Goal: Information Seeking & Learning: Learn about a topic

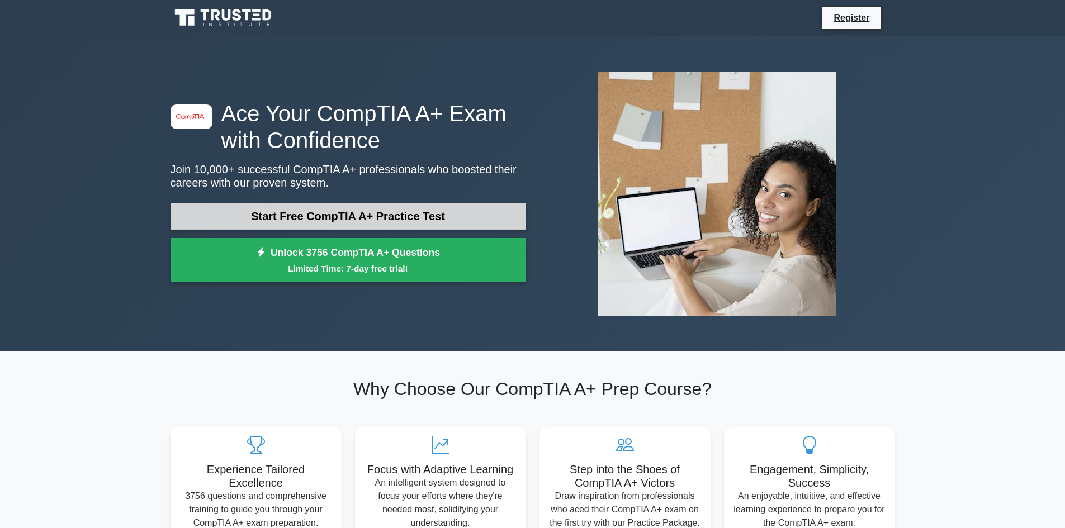
click at [382, 227] on link "Start Free CompTIA A+ Practice Test" at bounding box center [348, 216] width 356 height 27
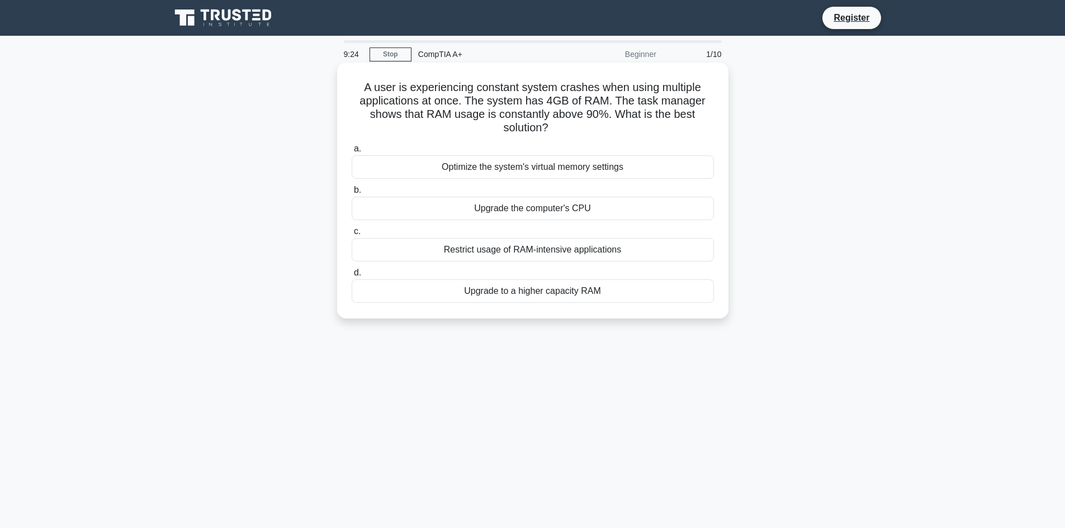
click at [513, 297] on div "Upgrade to a higher capacity RAM" at bounding box center [533, 291] width 362 height 23
click at [352, 277] on input "d. Upgrade to a higher capacity RAM" at bounding box center [352, 272] width 0 height 7
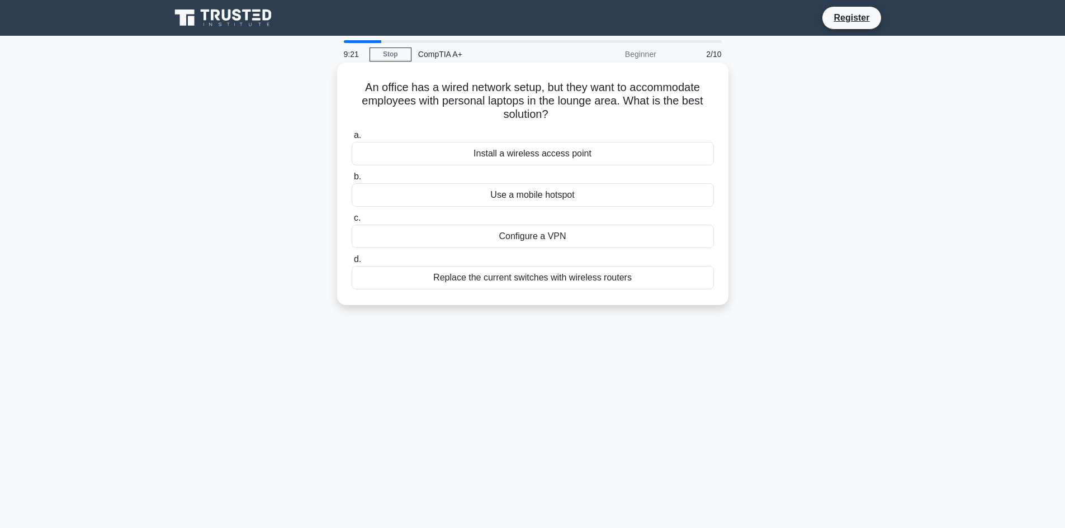
click at [461, 282] on div "Replace the current switches with wireless routers" at bounding box center [533, 277] width 362 height 23
click at [352, 263] on input "d. Replace the current switches with wireless routers" at bounding box center [352, 259] width 0 height 7
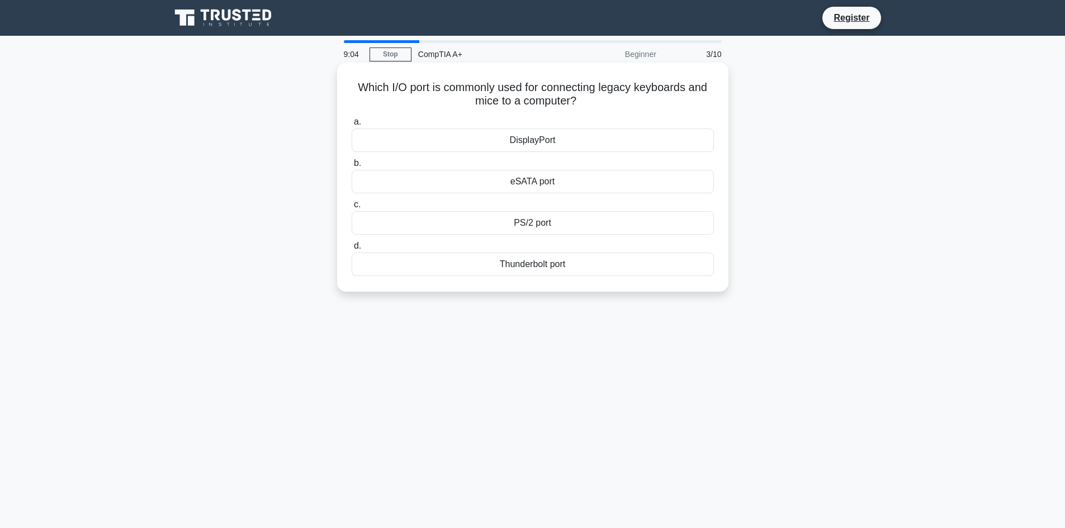
click at [572, 141] on div "DisplayPort" at bounding box center [533, 140] width 362 height 23
click at [352, 126] on input "a. DisplayPort" at bounding box center [352, 122] width 0 height 7
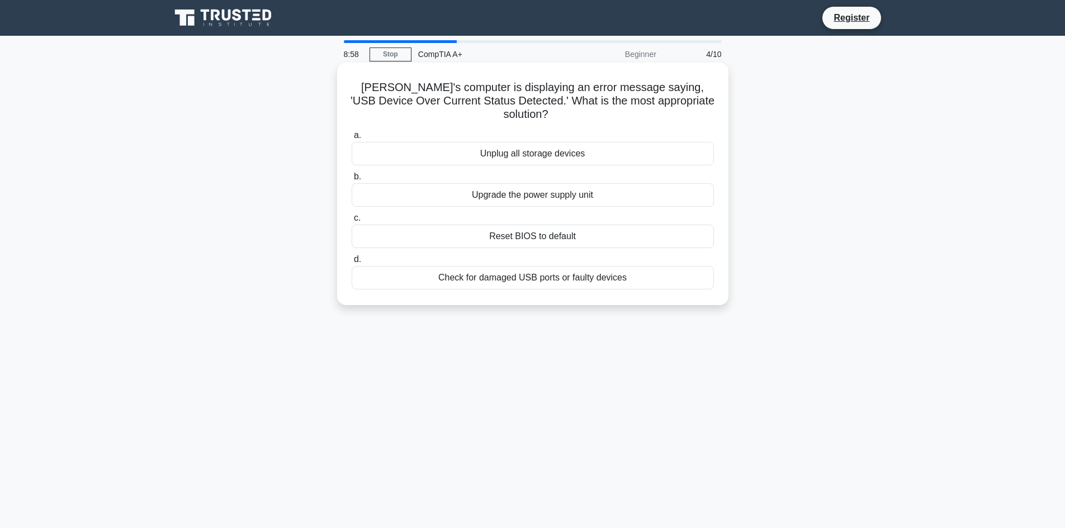
click at [530, 187] on div "Upgrade the power supply unit" at bounding box center [533, 194] width 362 height 23
click at [352, 181] on input "b. Upgrade the power supply unit" at bounding box center [352, 176] width 0 height 7
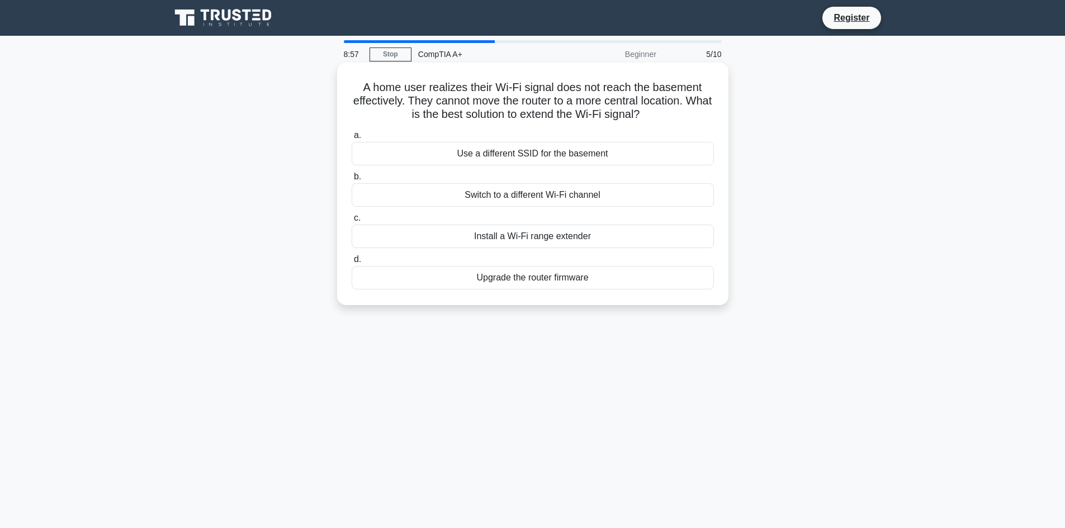
click at [542, 196] on div "Switch to a different Wi-Fi channel" at bounding box center [533, 194] width 362 height 23
click at [352, 181] on input "b. Switch to a different Wi-Fi channel" at bounding box center [352, 176] width 0 height 7
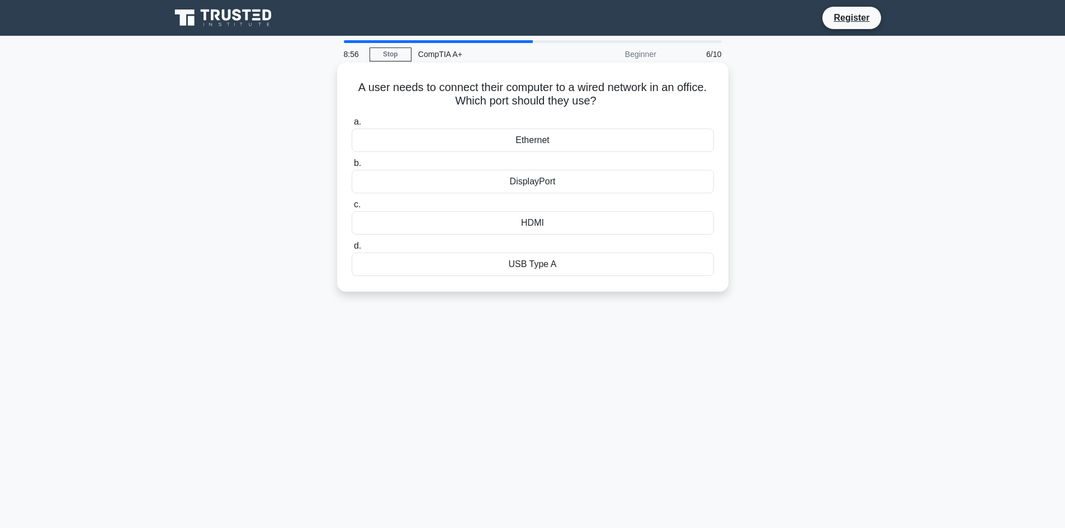
click at [542, 187] on div "DisplayPort" at bounding box center [533, 181] width 362 height 23
click at [352, 167] on input "b. DisplayPort" at bounding box center [352, 163] width 0 height 7
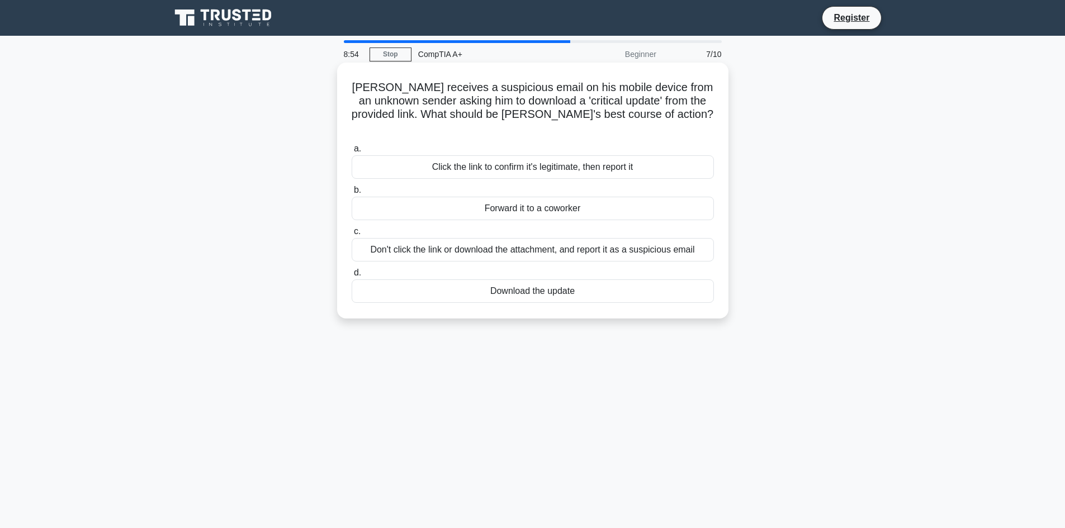
click at [533, 238] on div "Don't click the link or download the attachment, and report it as a suspicious …" at bounding box center [533, 249] width 362 height 23
click at [352, 230] on input "c. Don't click the link or download the attachment, and report it as a suspicio…" at bounding box center [352, 231] width 0 height 7
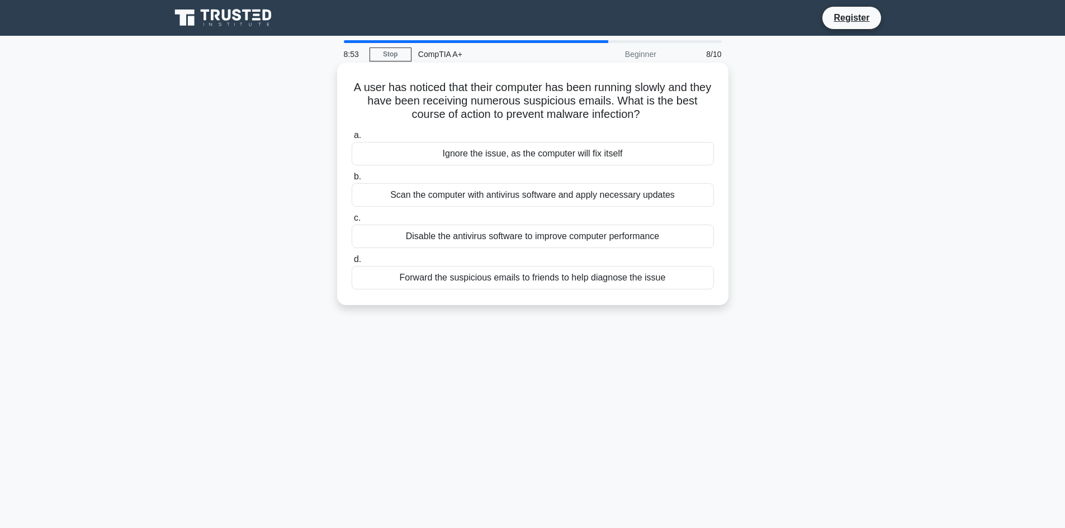
click at [549, 160] on div "Ignore the issue, as the computer will fix itself" at bounding box center [533, 153] width 362 height 23
click at [352, 139] on input "a. Ignore the issue, as the computer will fix itself" at bounding box center [352, 135] width 0 height 7
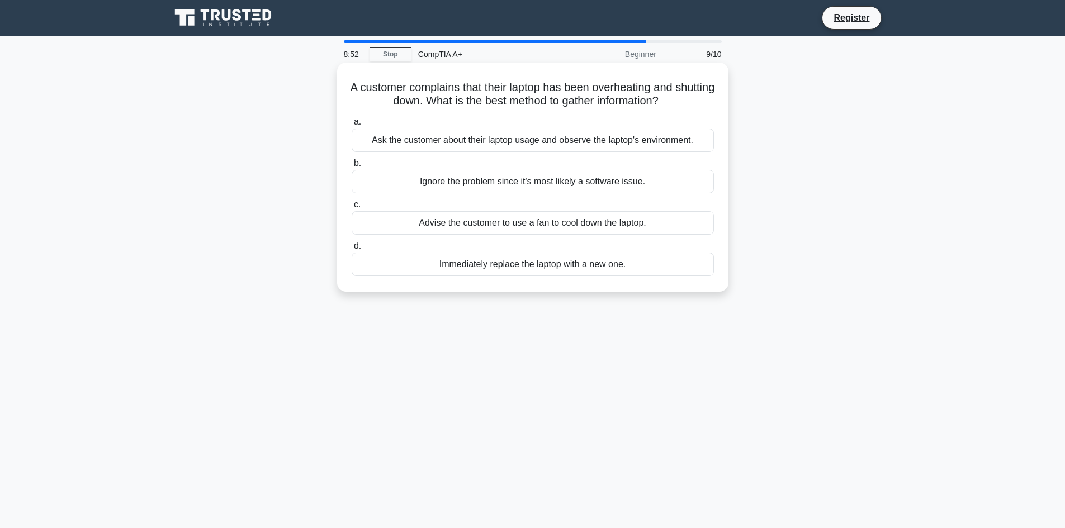
click at [530, 228] on div "Advise the customer to use a fan to cool down the laptop." at bounding box center [533, 222] width 362 height 23
click at [352, 209] on input "c. Advise the customer to use a fan to cool down the laptop." at bounding box center [352, 204] width 0 height 7
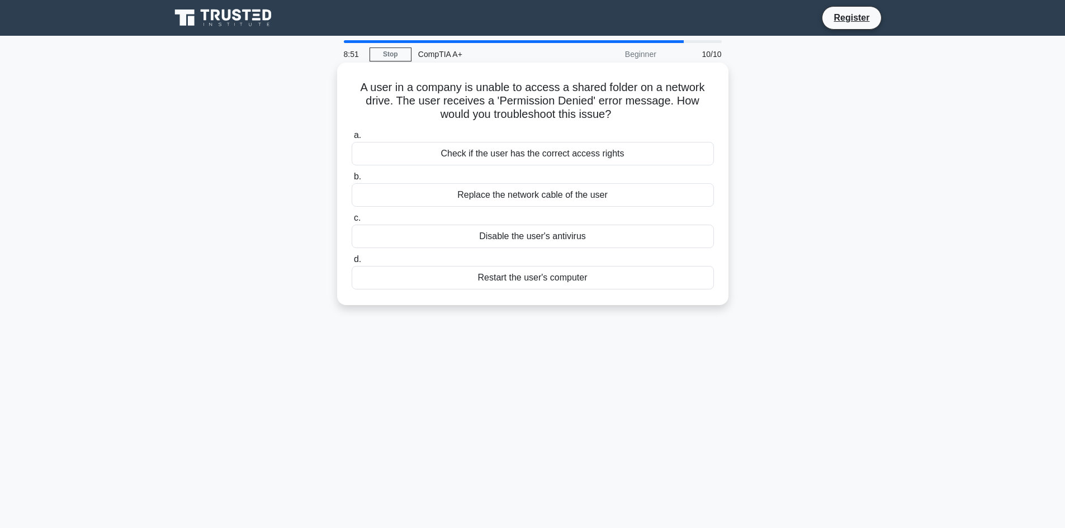
click at [558, 158] on div "Check if the user has the correct access rights" at bounding box center [533, 153] width 362 height 23
click at [352, 139] on input "a. Check if the user has the correct access rights" at bounding box center [352, 135] width 0 height 7
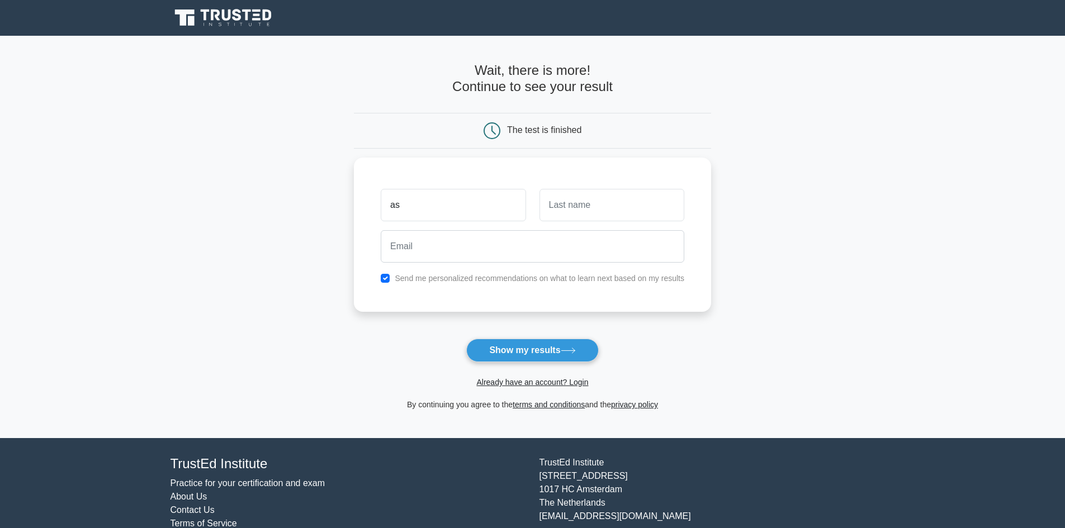
type input "a"
type input "Asad"
type input "Ali"
type input "aghajawaidali@yahoo.com"
click at [519, 345] on button "Show my results" at bounding box center [532, 350] width 132 height 23
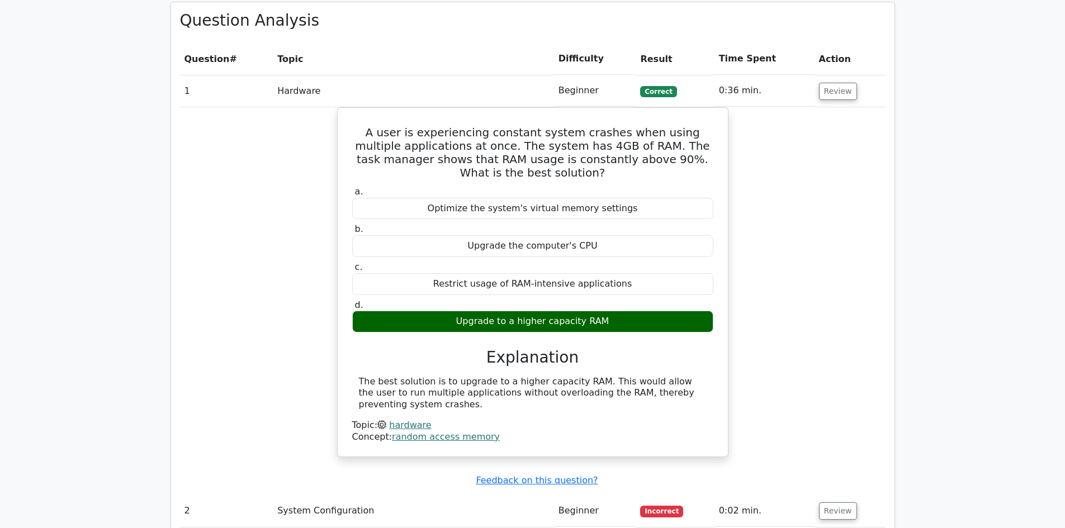
scroll to position [779, 0]
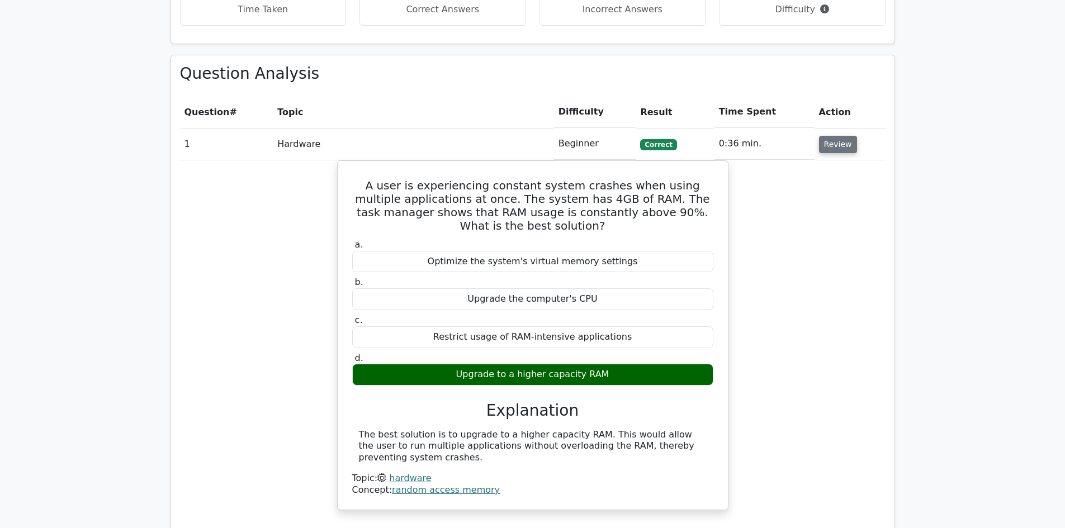
click at [840, 136] on button "Review" at bounding box center [838, 144] width 38 height 17
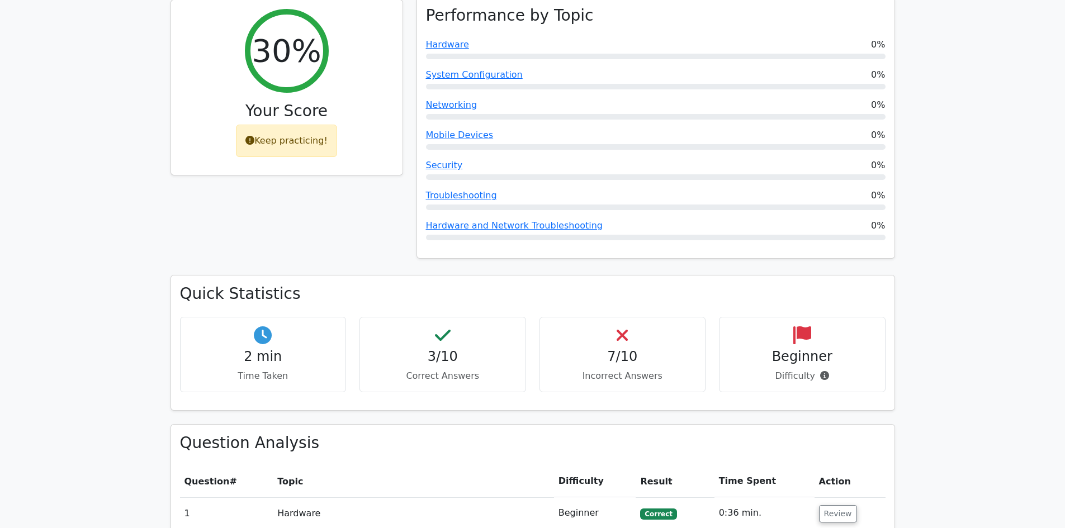
scroll to position [387, 0]
